Goal: Use online tool/utility: Utilize a website feature to perform a specific function

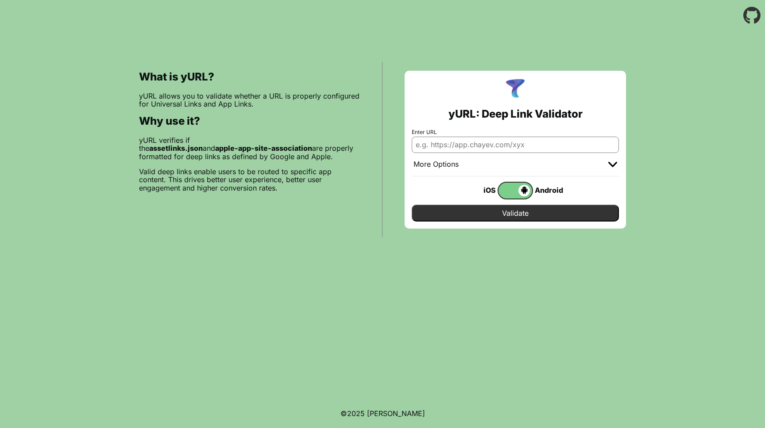
click at [515, 190] on span at bounding box center [513, 191] width 31 height 12
click at [0, 0] on input "checkbox" at bounding box center [0, 0] width 0 height 0
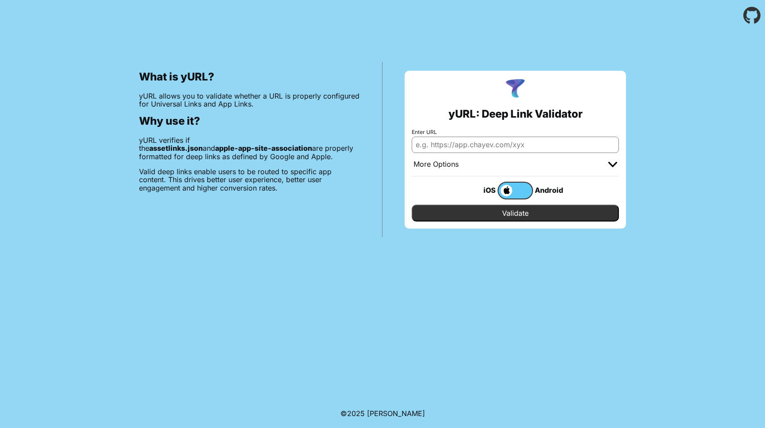
click at [490, 147] on input "Enter URL" at bounding box center [515, 145] width 207 height 16
type input "[DOMAIN_NAME]"
click at [412, 205] on input "Validate" at bounding box center [515, 213] width 207 height 17
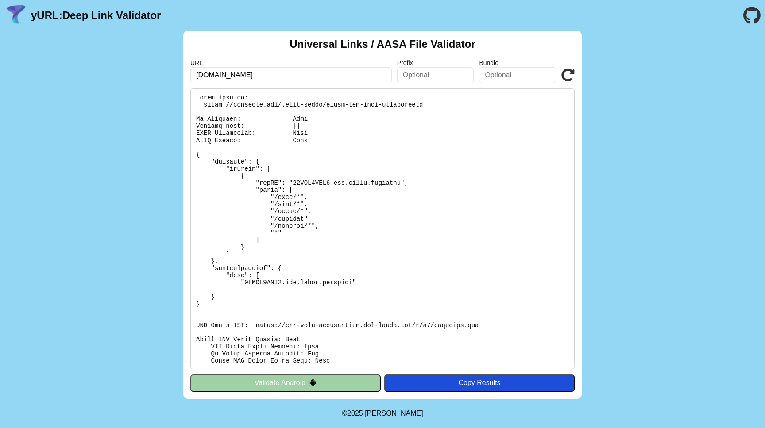
drag, startPoint x: 628, startPoint y: 166, endPoint x: 487, endPoint y: 178, distance: 141.3
click at [628, 166] on div "Universal Links / AASA File Validator URL notiword.app Prefix Bundle Validate V…" at bounding box center [382, 215] width 765 height 368
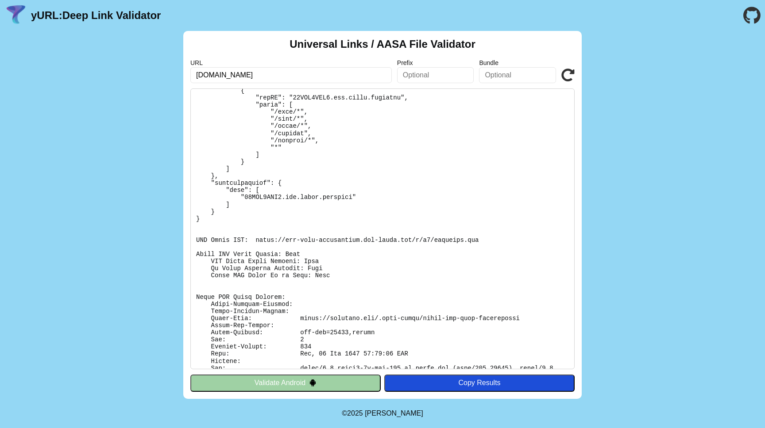
scroll to position [115, 0]
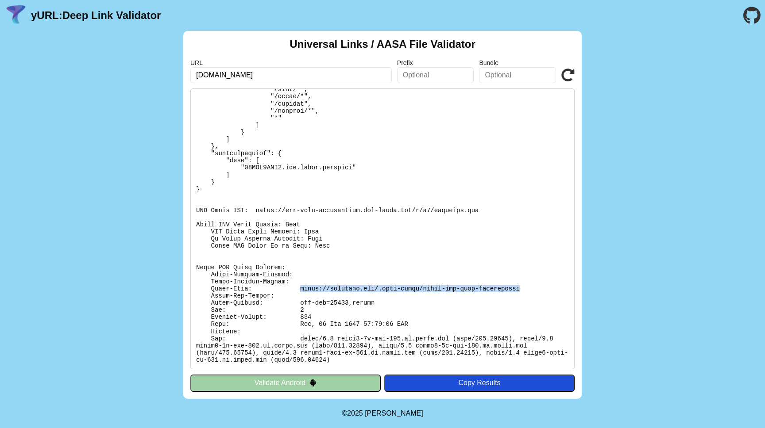
drag, startPoint x: 518, startPoint y: 288, endPoint x: 306, endPoint y: 283, distance: 211.6
click at [301, 289] on pre at bounding box center [382, 229] width 384 height 281
copy pre "https://notiword.app/.well-known/apple-app-site-association"
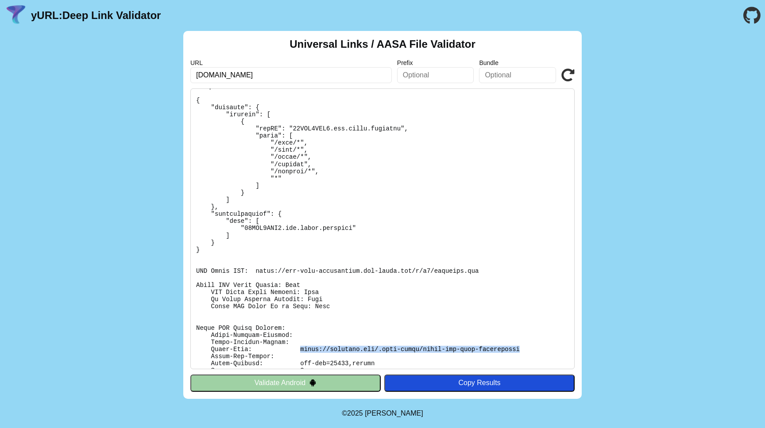
scroll to position [73, 0]
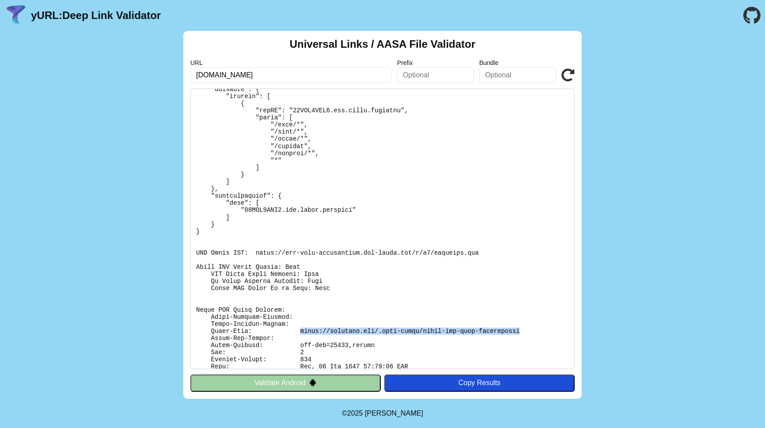
click at [295, 382] on button "Validate Android" at bounding box center [285, 383] width 190 height 17
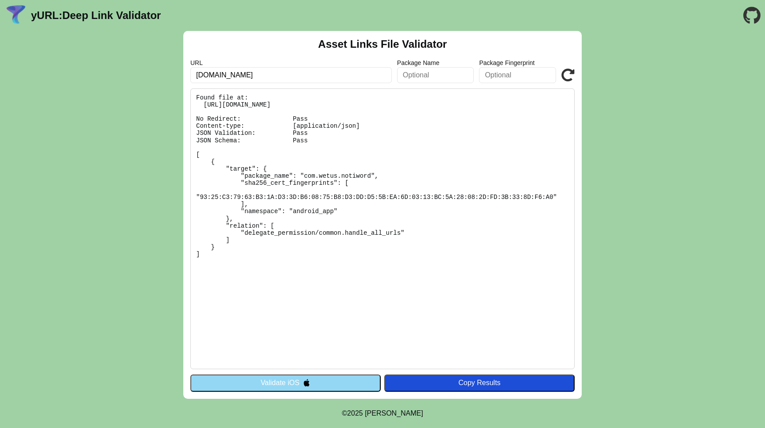
click at [159, 310] on div "Asset Links File Validator URL notiword.app Package Name Package Fingerprint Va…" at bounding box center [382, 215] width 765 height 368
